Goal: Complete application form: Complete application form

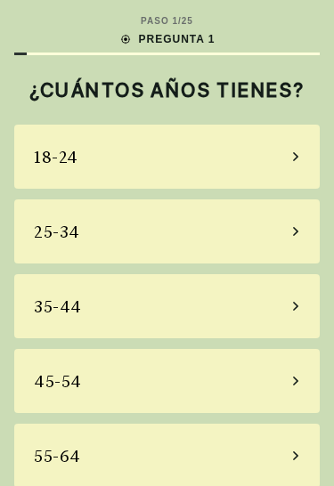
click at [273, 446] on div "55-64" at bounding box center [166, 455] width 305 height 64
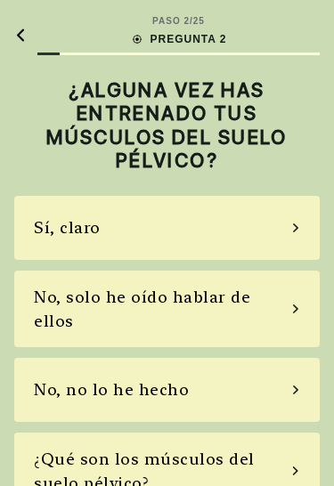
click at [305, 366] on div "No, no lo he hecho" at bounding box center [166, 390] width 305 height 64
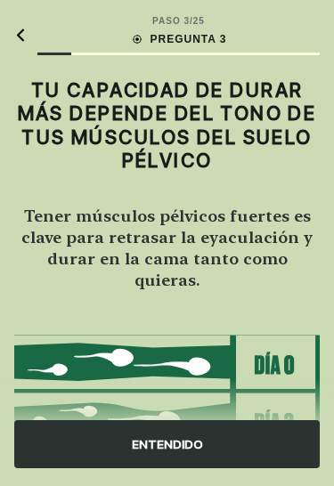
click at [263, 444] on div "ENTENDIDO" at bounding box center [166, 444] width 305 height 48
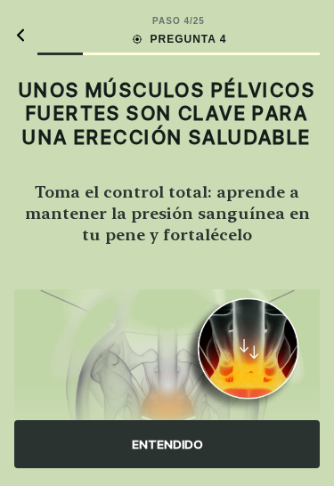
click at [277, 439] on div "ENTENDIDO" at bounding box center [166, 444] width 305 height 48
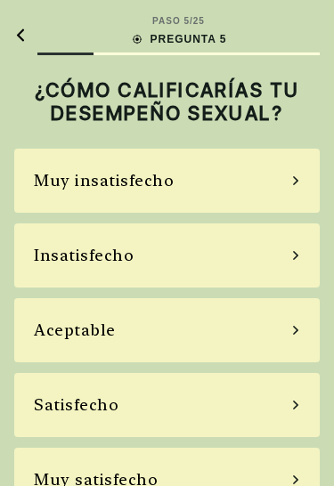
click at [286, 250] on div "Insatisfecho" at bounding box center [166, 255] width 305 height 64
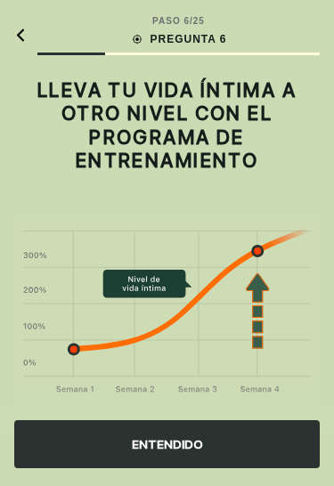
click at [223, 446] on div "ENTENDIDO" at bounding box center [166, 444] width 305 height 48
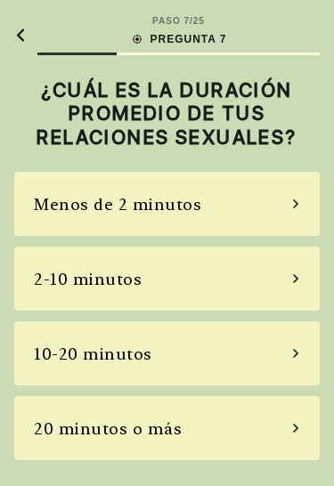
click at [309, 197] on div "Menos de 2 minutos" at bounding box center [166, 204] width 305 height 64
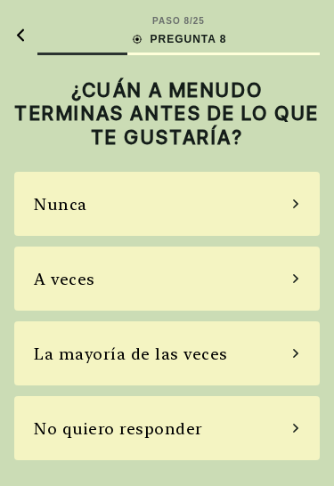
click at [295, 362] on div "La mayoría de las veces" at bounding box center [166, 353] width 305 height 64
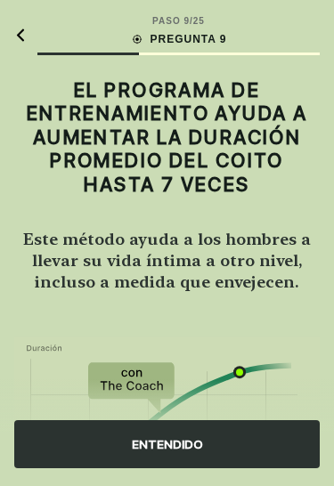
click at [215, 445] on div "ENTENDIDO" at bounding box center [166, 444] width 305 height 48
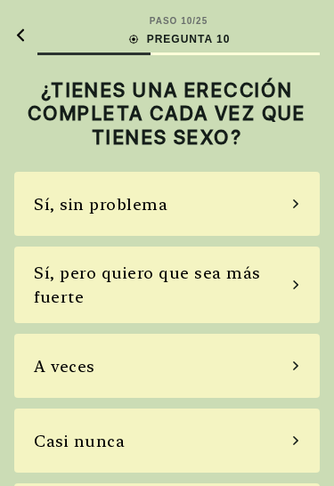
click at [302, 451] on div "Casi nunca" at bounding box center [166, 440] width 305 height 64
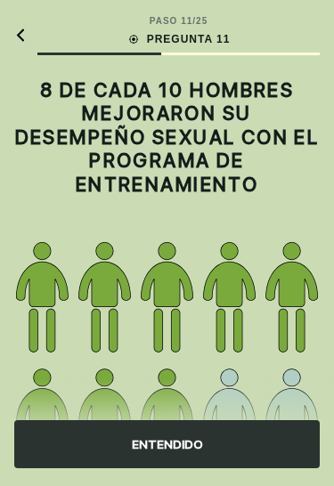
click at [266, 460] on div "ENTENDIDO" at bounding box center [166, 444] width 305 height 48
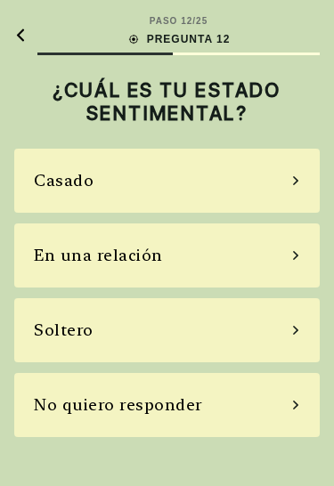
click at [304, 247] on div "En una relación" at bounding box center [166, 255] width 305 height 64
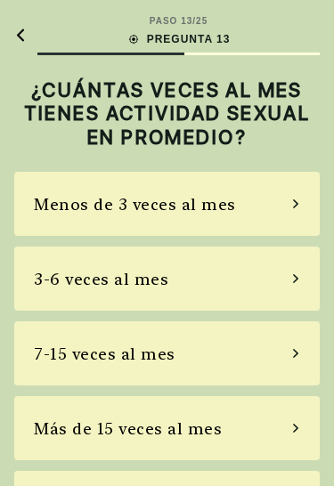
click at [317, 201] on div "Menos de 3 veces al mes" at bounding box center [166, 204] width 305 height 64
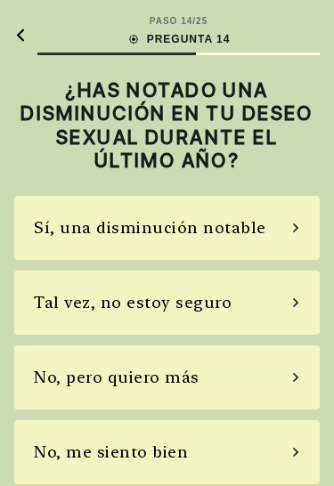
click at [303, 375] on div "No, pero quiero más" at bounding box center [166, 377] width 305 height 64
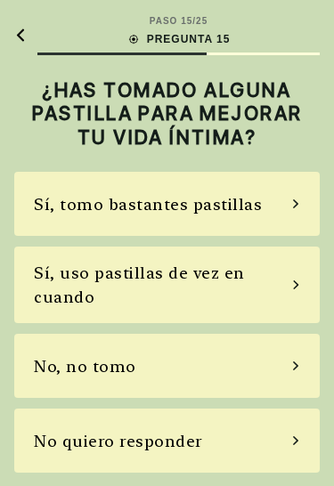
click at [306, 367] on div "No, no tomo" at bounding box center [166, 366] width 305 height 64
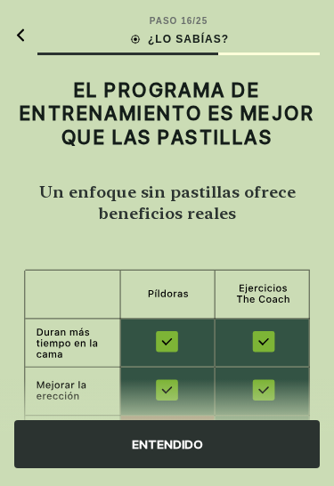
click at [276, 453] on div "ENTENDIDO" at bounding box center [166, 444] width 305 height 48
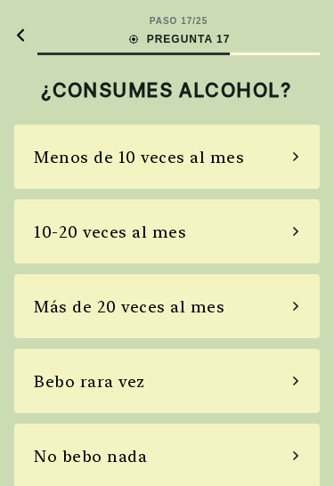
click at [309, 458] on div "No bebo nada" at bounding box center [166, 455] width 305 height 64
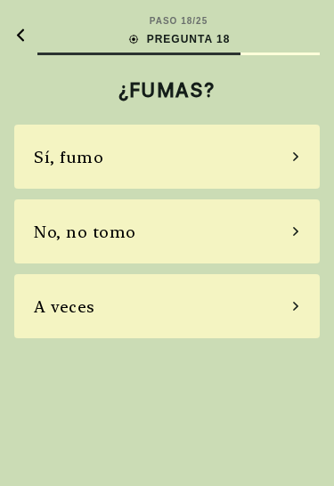
click at [308, 246] on div "No, no tomo" at bounding box center [166, 231] width 305 height 64
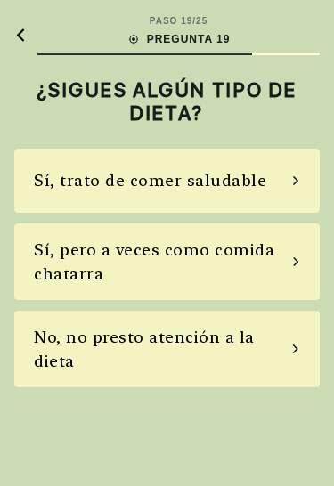
click at [307, 262] on div "Sí, pero a veces como comida chatarra" at bounding box center [166, 261] width 305 height 76
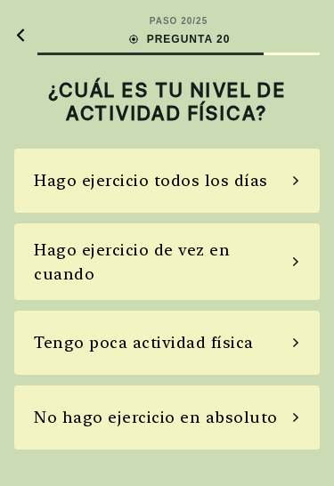
click at [318, 248] on div "Hago ejercicio de vez en cuando" at bounding box center [166, 261] width 305 height 76
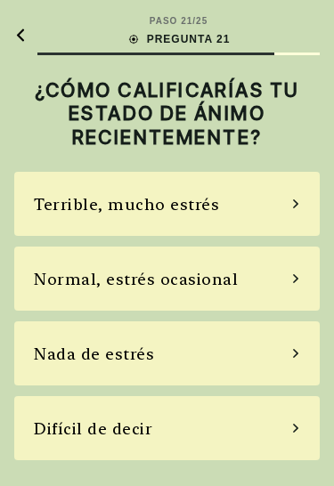
click at [296, 286] on div "Normal, estrés ocasional" at bounding box center [166, 278] width 305 height 64
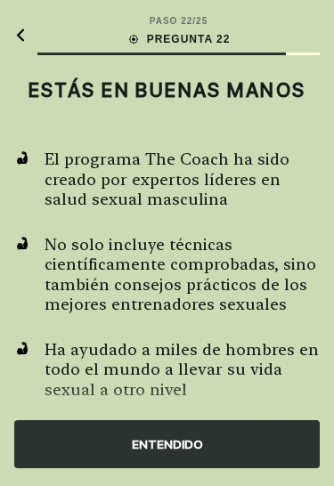
click at [281, 442] on div "ENTENDIDO" at bounding box center [166, 444] width 305 height 48
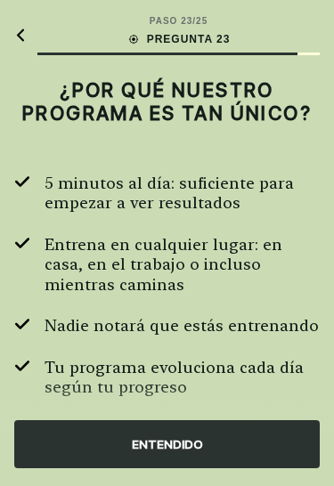
click at [280, 445] on div "ENTENDIDO" at bounding box center [166, 444] width 305 height 48
